Goal: Information Seeking & Learning: Learn about a topic

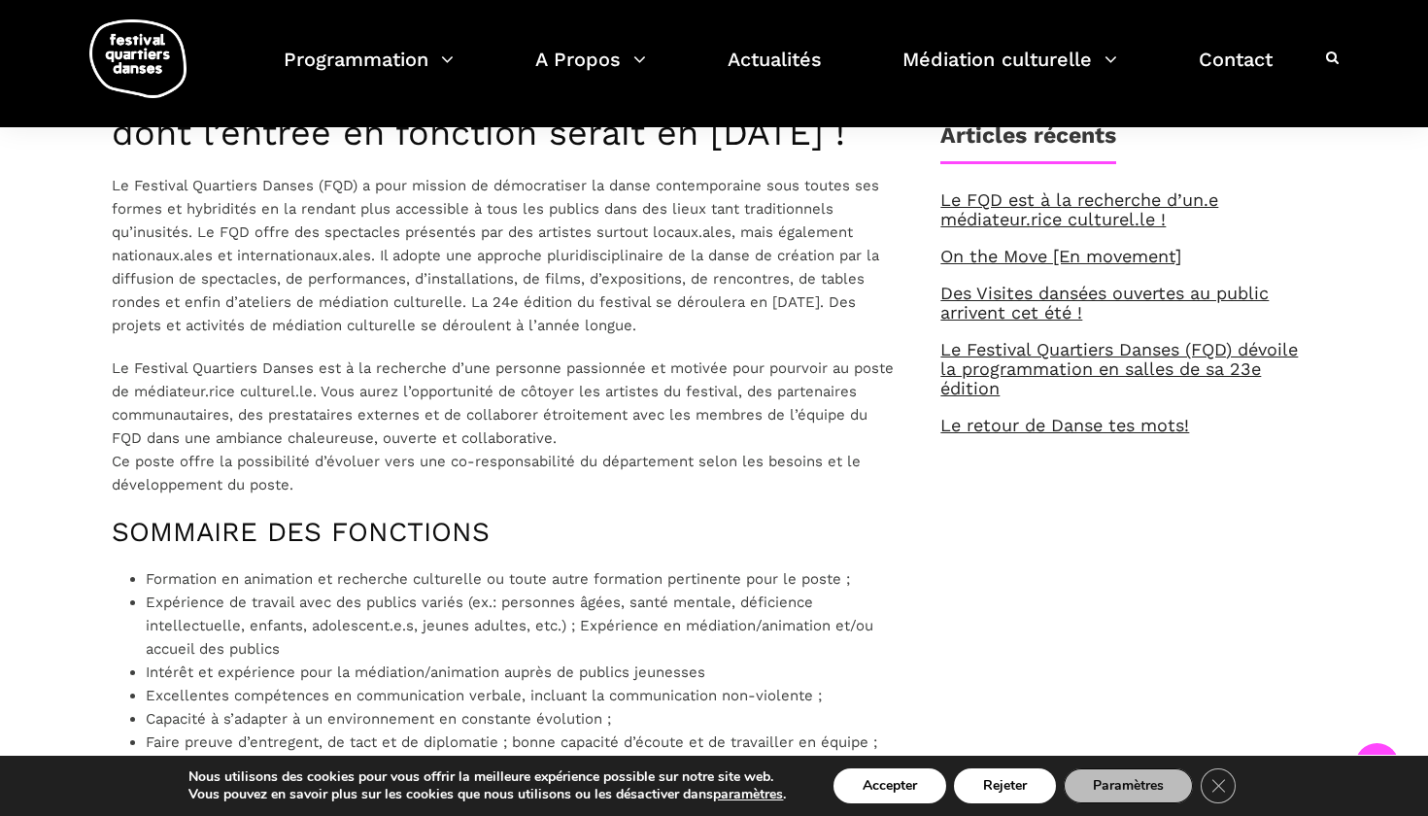
scroll to position [685, 0]
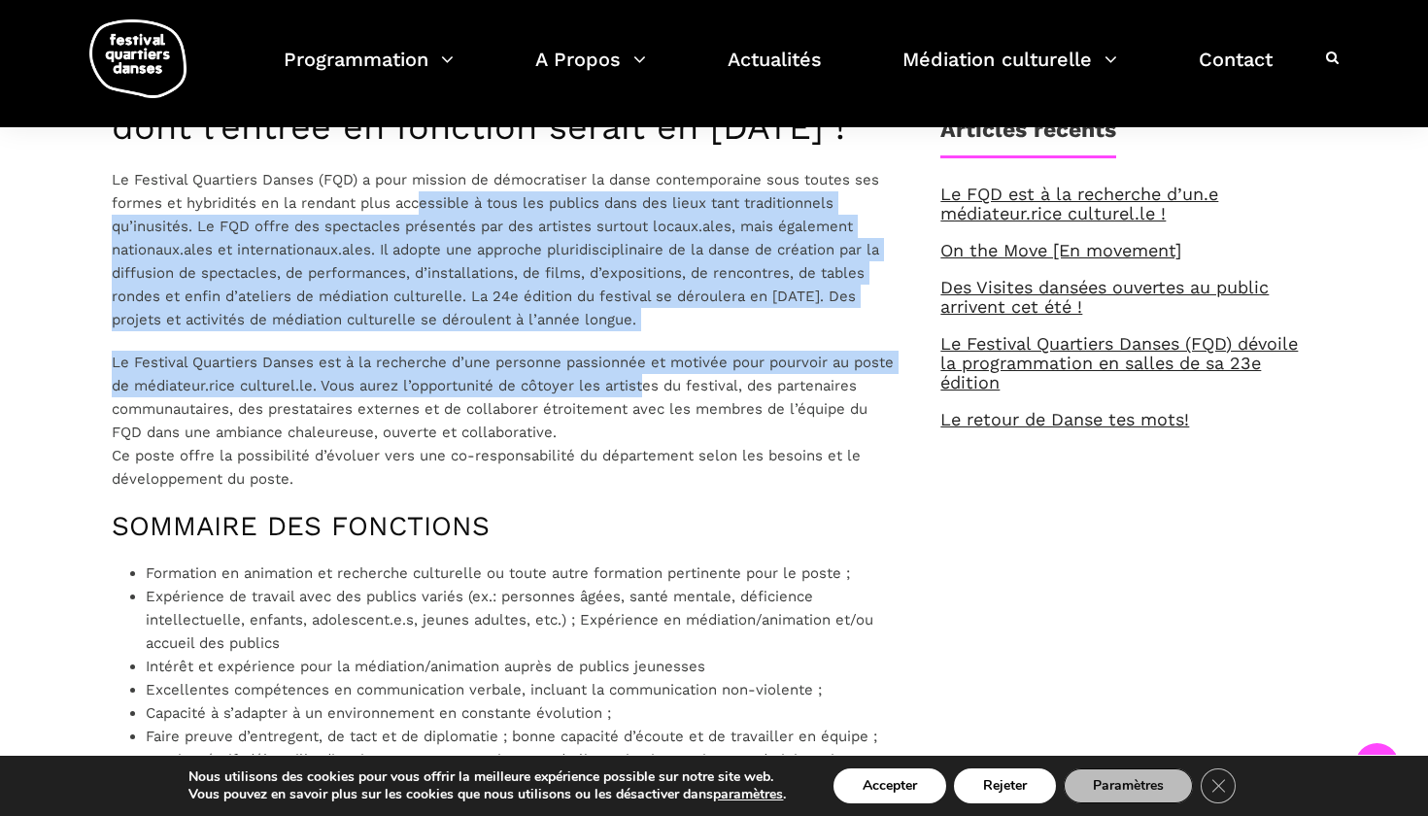
drag, startPoint x: 419, startPoint y: 241, endPoint x: 663, endPoint y: 446, distance: 319.3
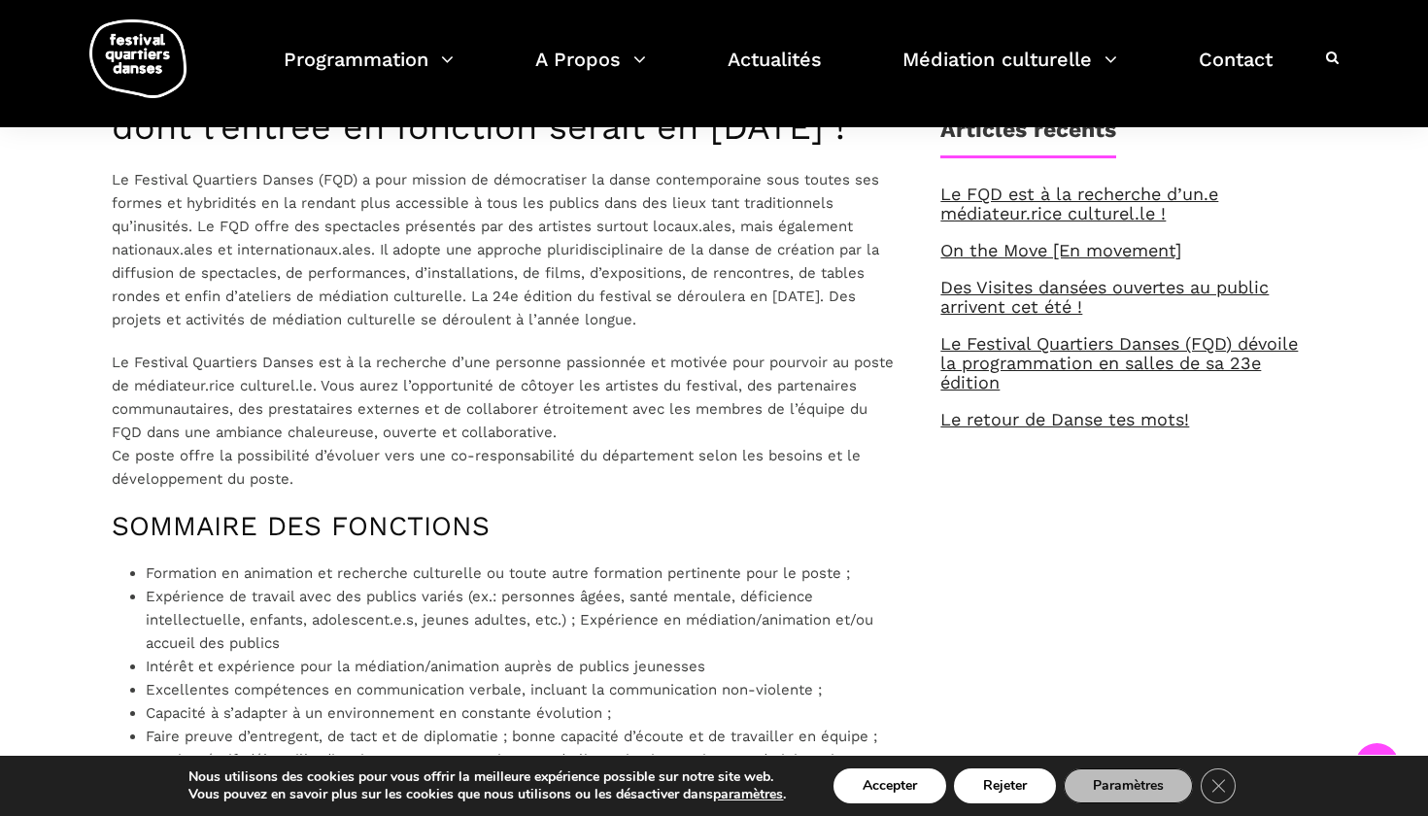
click at [663, 446] on p "Le Festival Quartiers Danses est à la recherche d’une personne passionnée et mo…" at bounding box center [507, 421] width 790 height 140
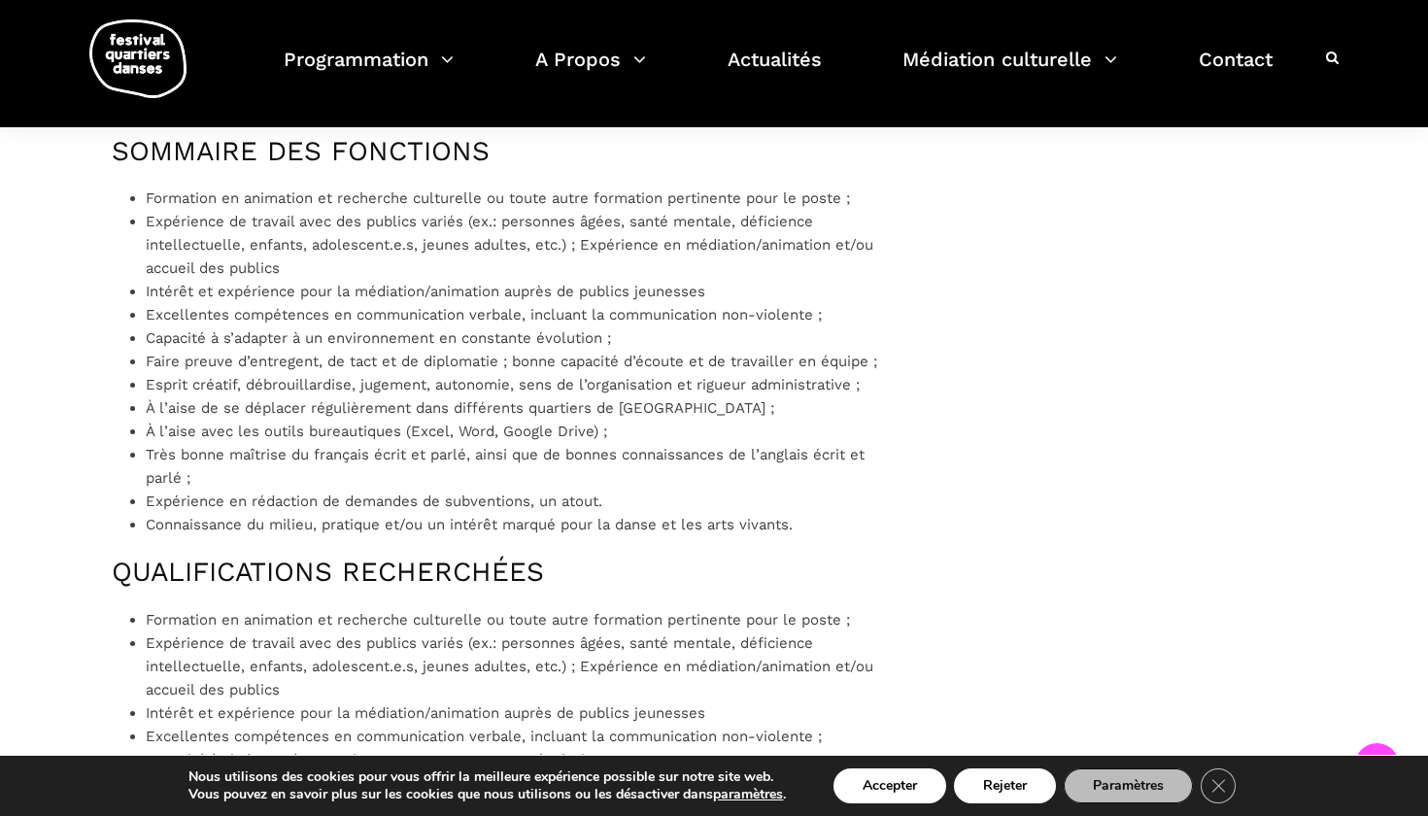
scroll to position [1071, 0]
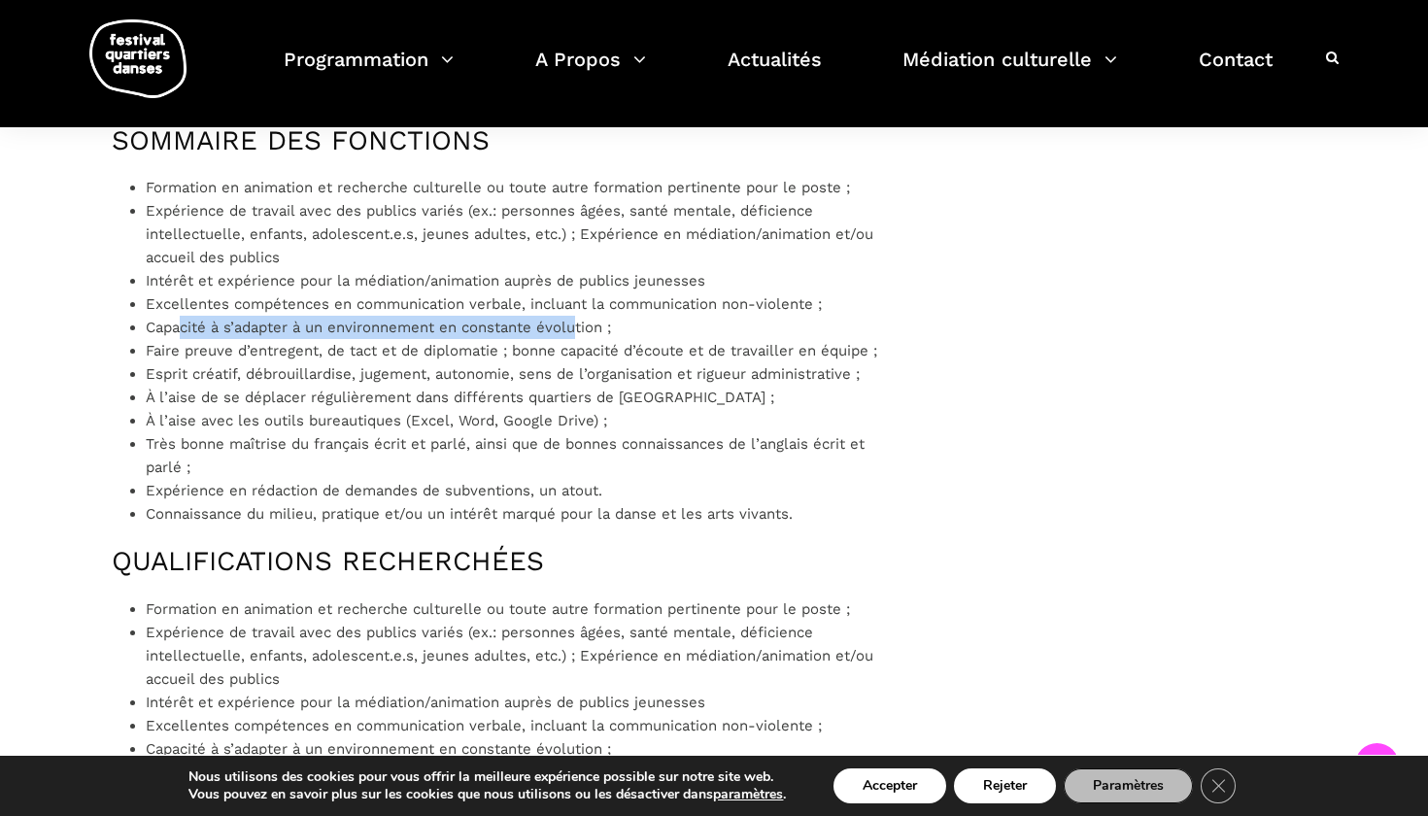
drag, startPoint x: 184, startPoint y: 361, endPoint x: 631, endPoint y: 360, distance: 447.8
click at [629, 339] on li "Capacité à s’adapter à un environnement en constante évolution ;" at bounding box center [524, 327] width 756 height 23
click at [631, 339] on li "Capacité à s’adapter à un environnement en constante évolution ;" at bounding box center [524, 327] width 756 height 23
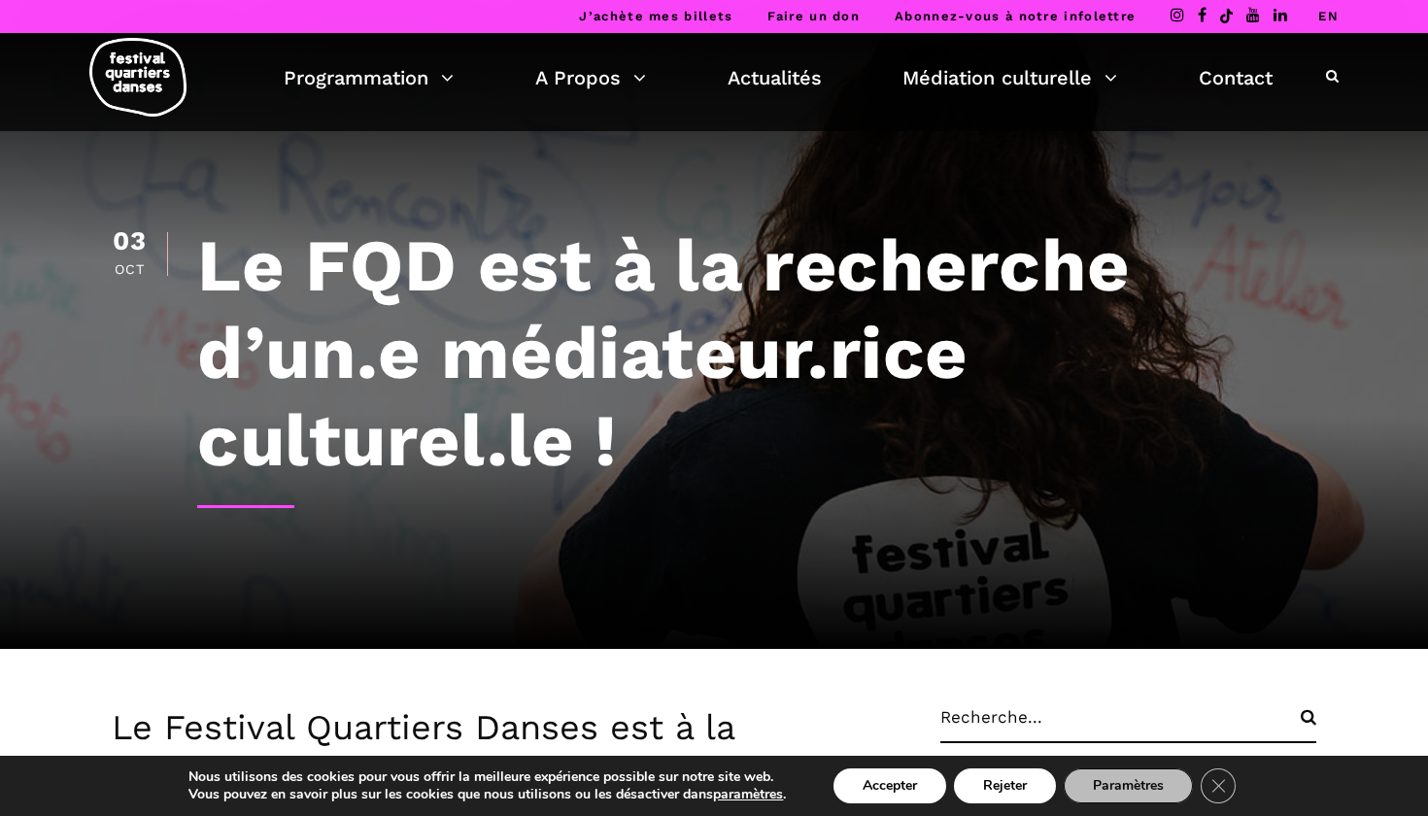
scroll to position [0, 0]
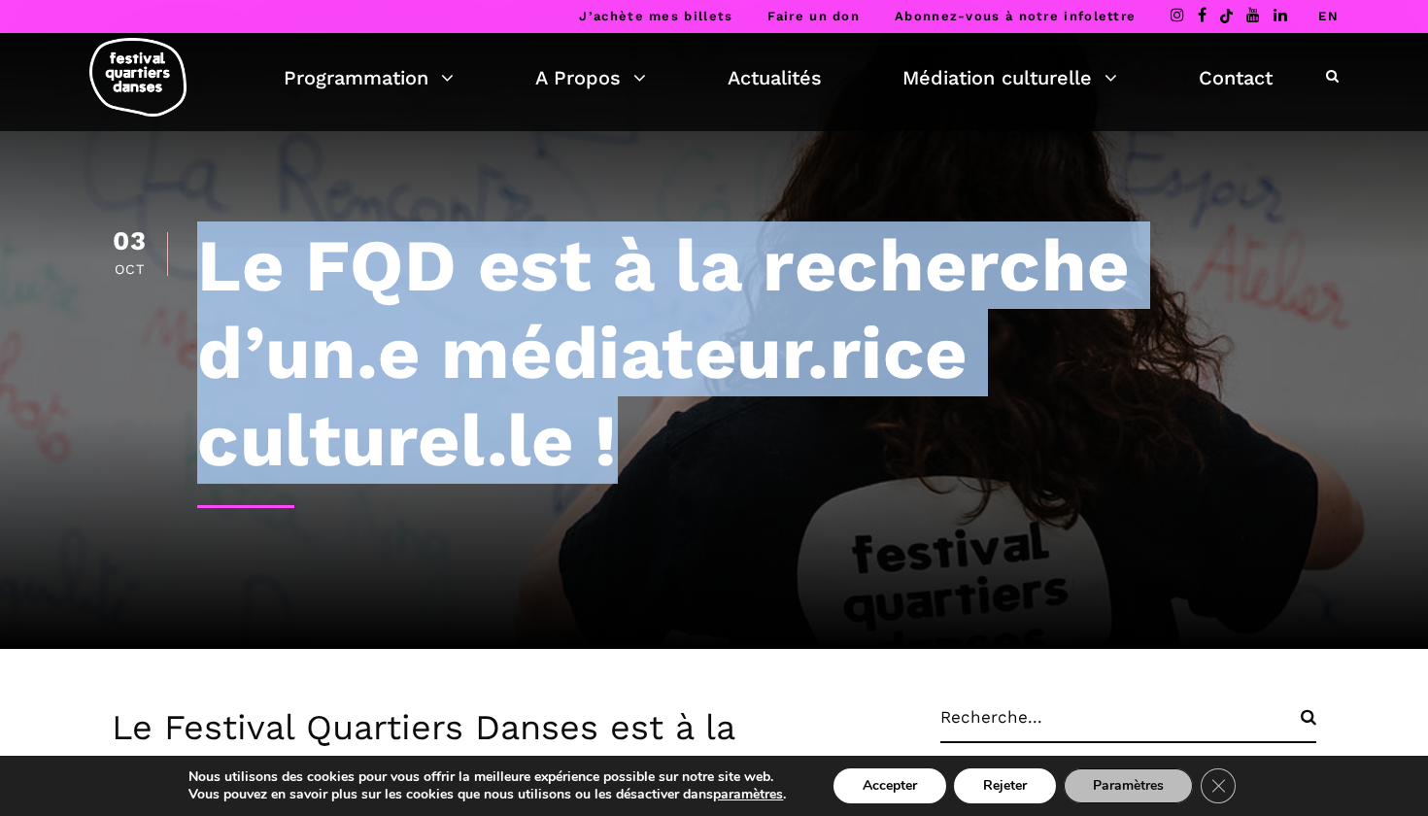
drag, startPoint x: 612, startPoint y: 438, endPoint x: 210, endPoint y: 283, distance: 431.2
click at [210, 283] on h1 "Le FQD est à la recherche d’un.e médiateur.rice culturel.le !" at bounding box center [756, 352] width 1119 height 262
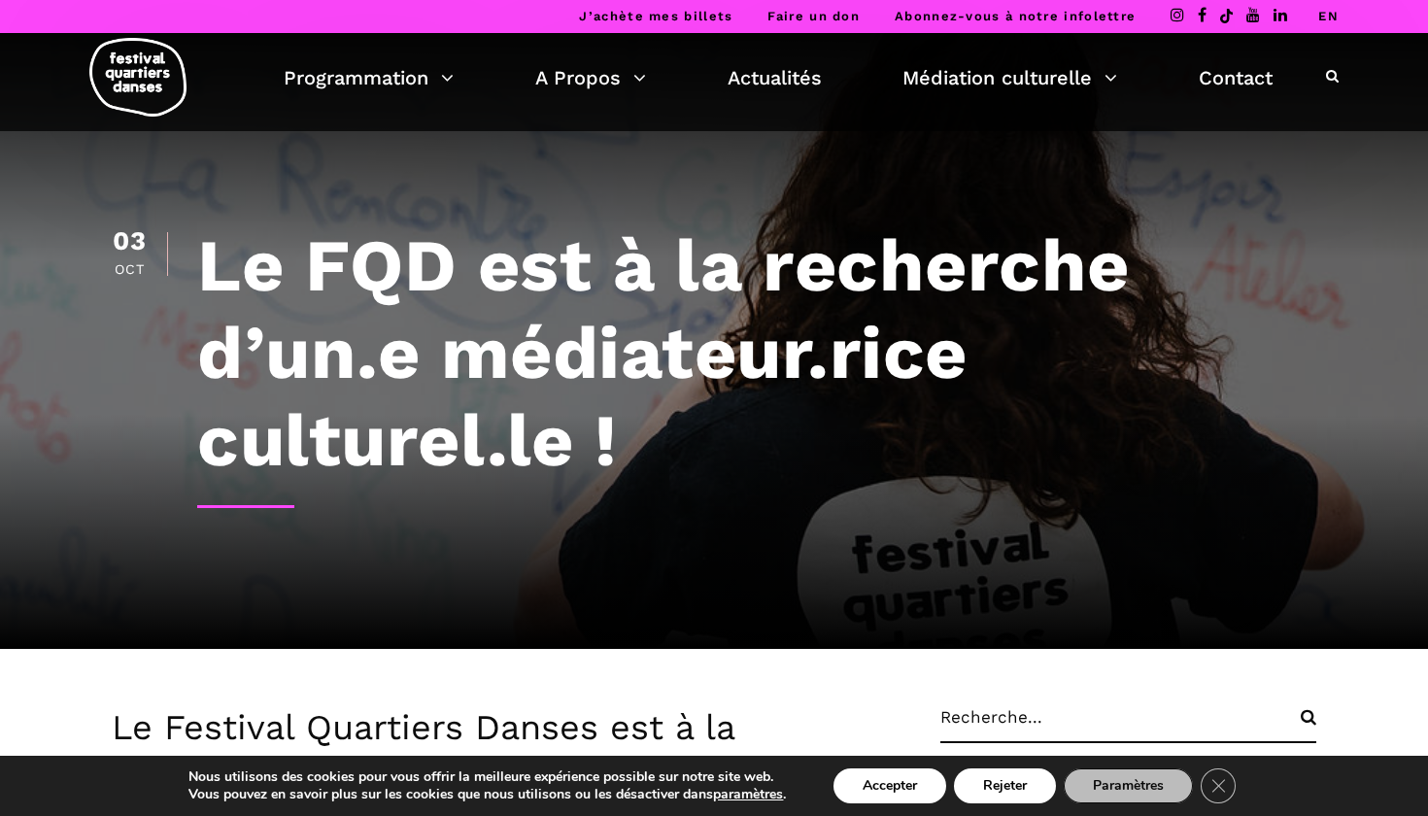
click at [228, 279] on h1 "Le FQD est à la recherche d’un.e médiateur.rice culturel.le !" at bounding box center [756, 352] width 1119 height 262
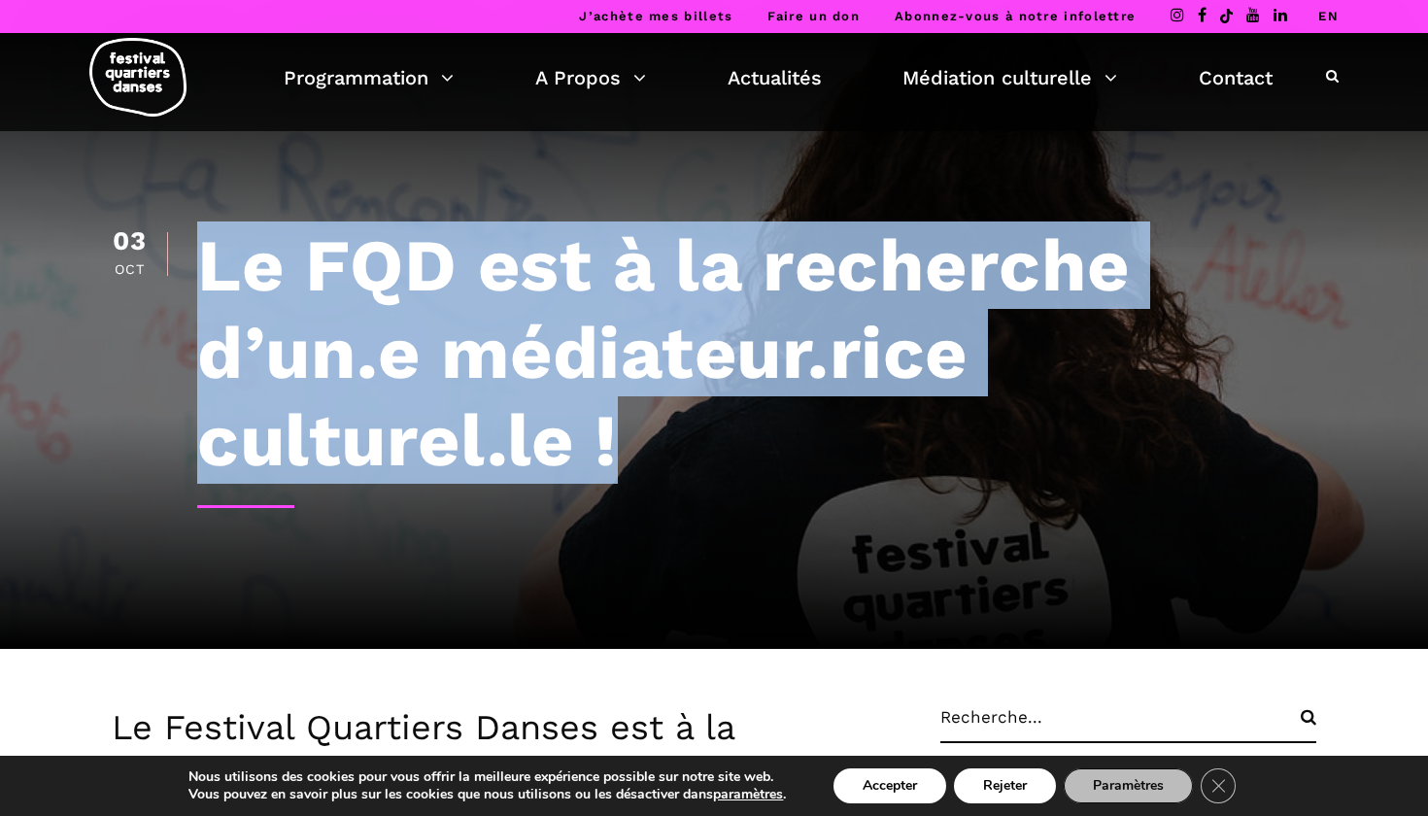
drag, startPoint x: 210, startPoint y: 277, endPoint x: 624, endPoint y: 463, distance: 453.9
click at [623, 463] on h1 "Le FQD est à la recherche d’un.e médiateur.rice culturel.le !" at bounding box center [756, 352] width 1119 height 262
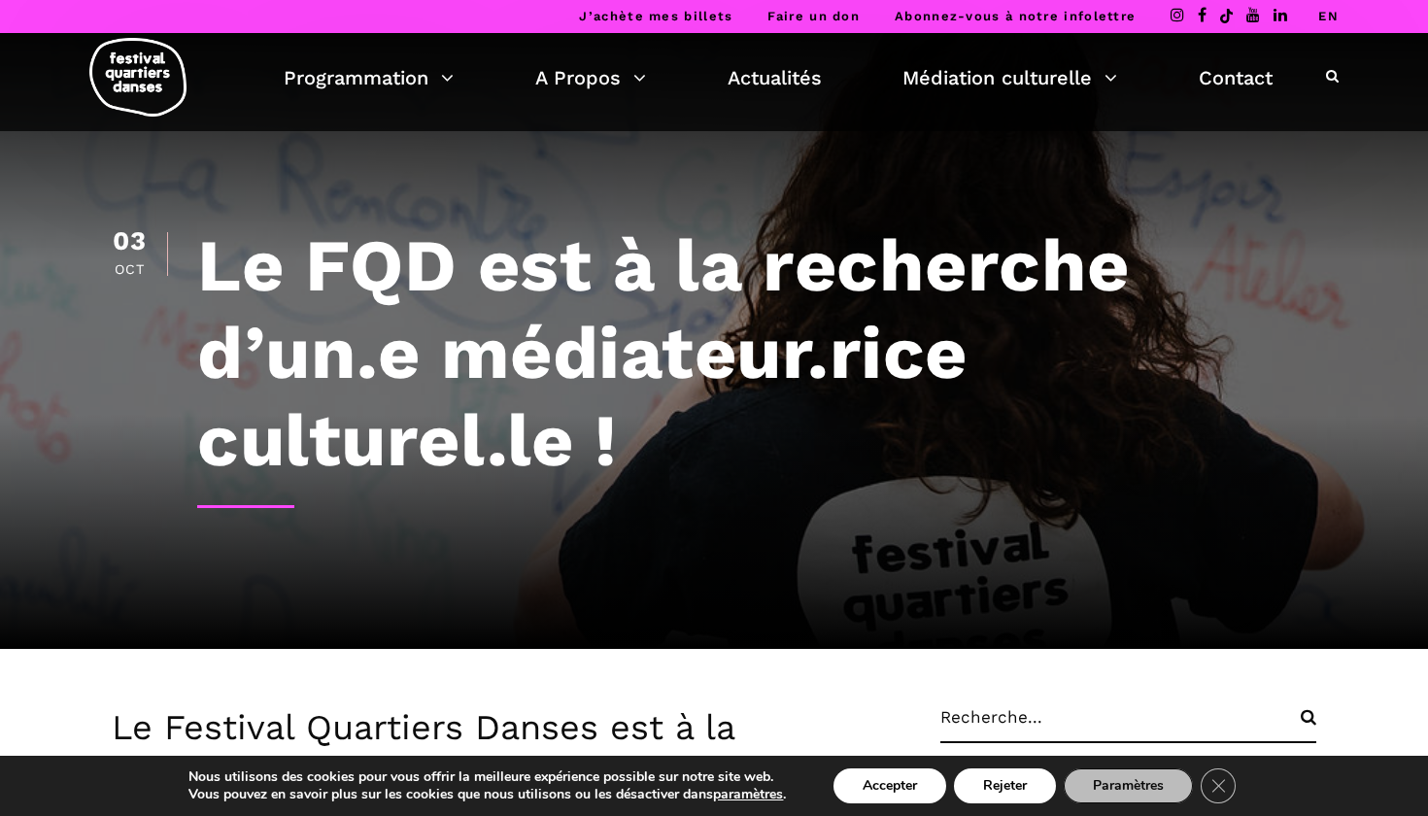
click at [666, 459] on h1 "Le FQD est à la recherche d’un.e médiateur.rice culturel.le !" at bounding box center [756, 352] width 1119 height 262
